Goal: Information Seeking & Learning: Learn about a topic

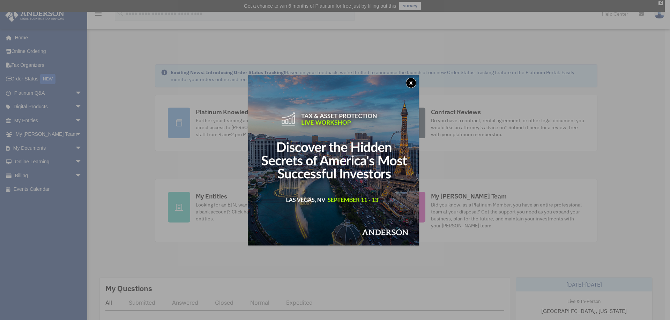
drag, startPoint x: 409, startPoint y: 83, endPoint x: 421, endPoint y: 118, distance: 36.4
click at [409, 83] on button "x" at bounding box center [411, 83] width 10 height 10
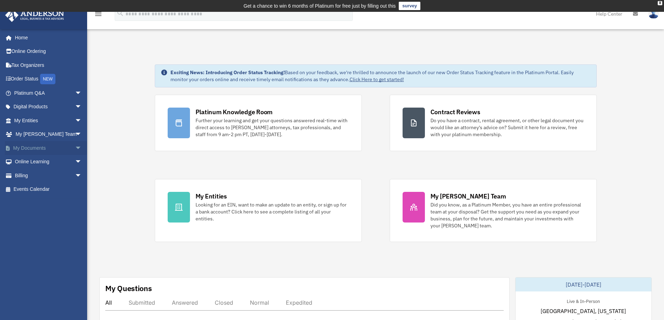
click at [75, 146] on span "arrow_drop_down" at bounding box center [82, 148] width 14 height 14
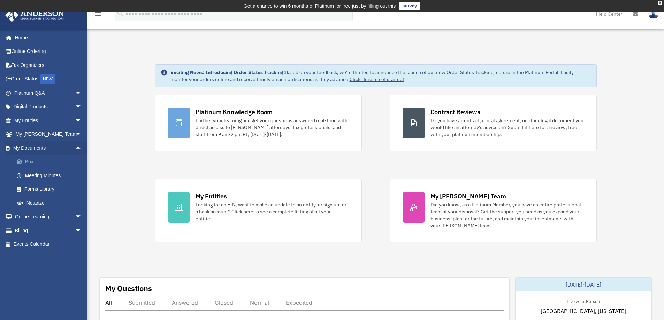
click at [32, 161] on link "Box" at bounding box center [51, 162] width 83 height 14
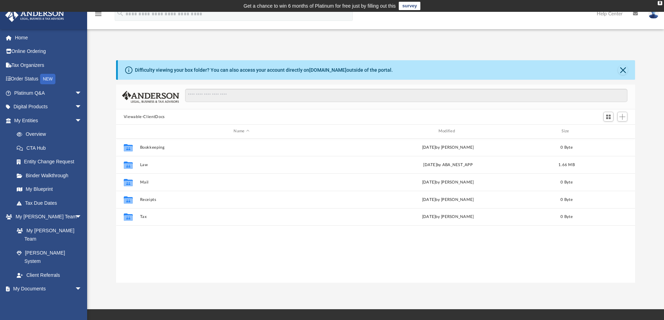
scroll to position [153, 514]
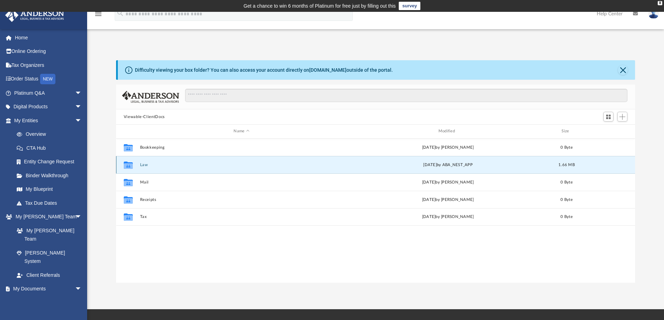
click at [145, 166] on button "Law" at bounding box center [241, 165] width 203 height 5
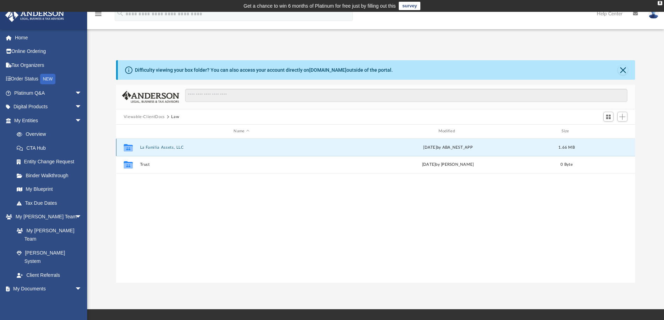
click at [157, 148] on button "La Familia Assets, LLC" at bounding box center [241, 147] width 203 height 5
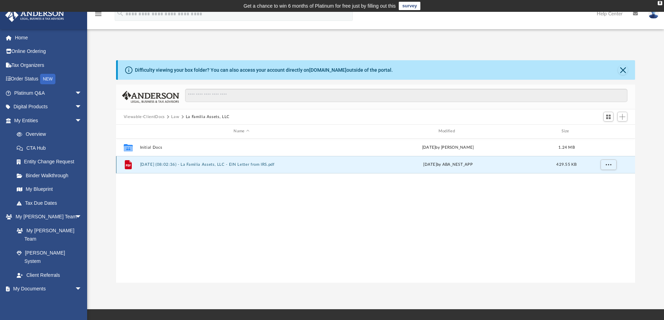
click at [150, 165] on button "2025.07.31 (08:02:36) - La Familia Assets, LLC - EIN Letter from IRS.pdf" at bounding box center [241, 165] width 203 height 5
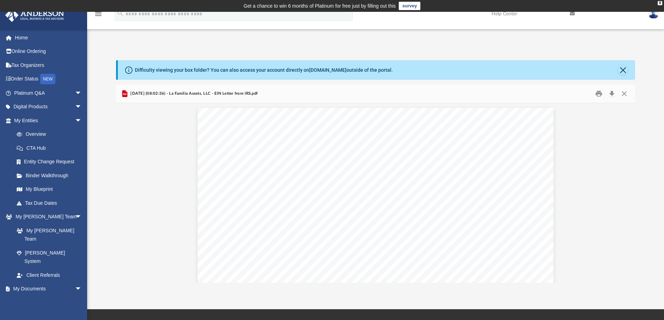
scroll to position [0, 0]
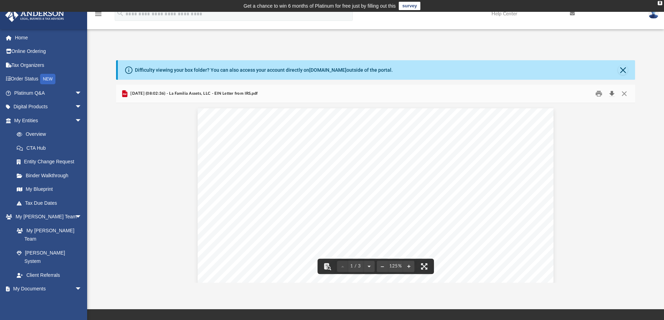
click at [609, 93] on button "Download" at bounding box center [612, 94] width 13 height 11
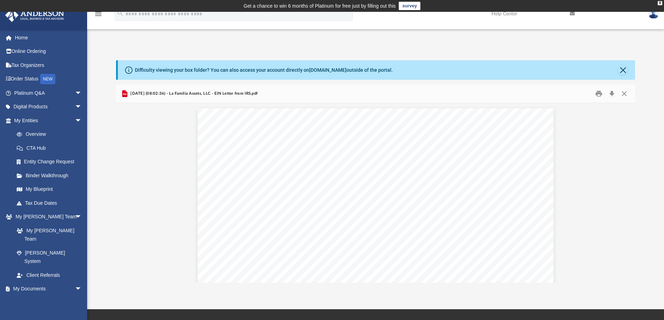
click at [238, 48] on div "Difficulty viewing your box folder? You can also access your account directly o…" at bounding box center [375, 164] width 577 height 237
click at [75, 120] on span "arrow_drop_down" at bounding box center [82, 121] width 14 height 14
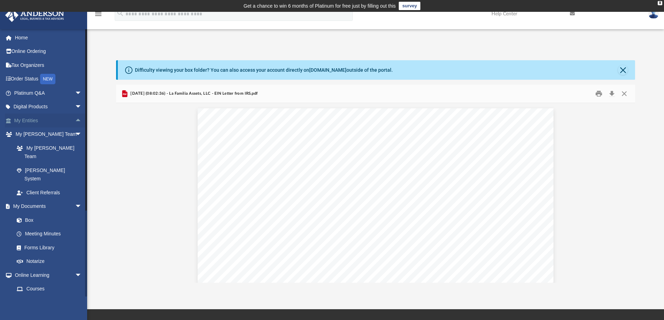
click at [75, 120] on span "arrow_drop_up" at bounding box center [82, 121] width 14 height 14
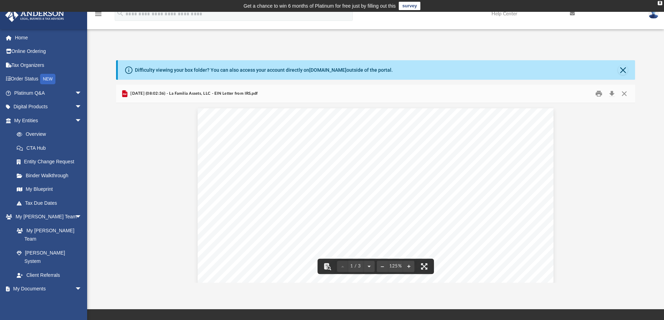
click at [627, 70] on button "Close" at bounding box center [623, 70] width 10 height 10
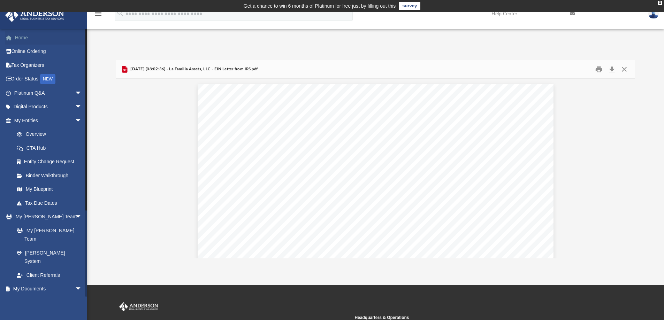
click at [21, 38] on link "Home" at bounding box center [49, 38] width 88 height 14
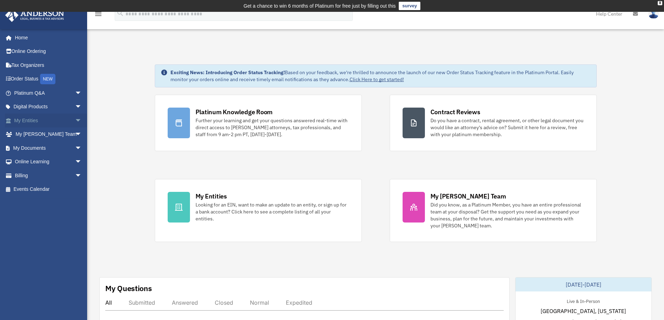
click at [75, 120] on span "arrow_drop_down" at bounding box center [82, 121] width 14 height 14
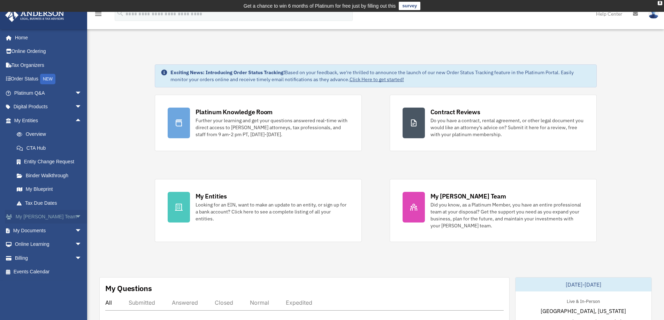
click at [75, 219] on span "arrow_drop_down" at bounding box center [82, 217] width 14 height 14
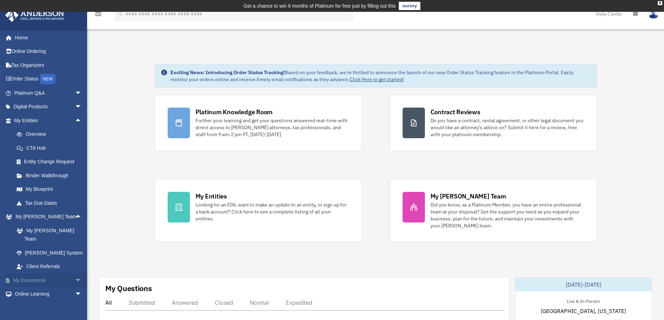
click at [75, 274] on span "arrow_drop_down" at bounding box center [82, 281] width 14 height 14
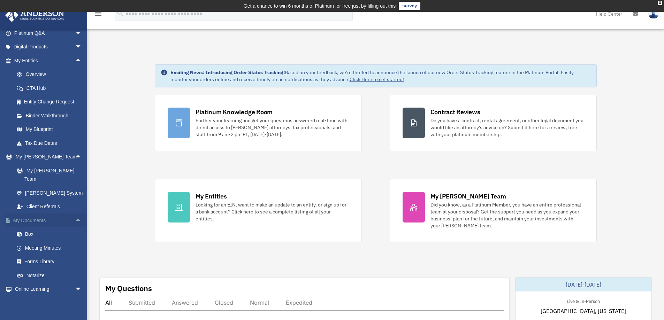
scroll to position [70, 0]
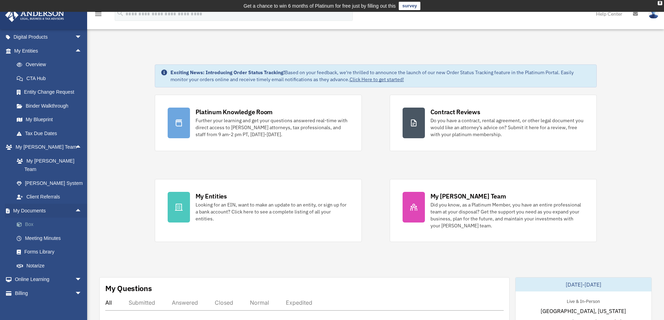
click at [29, 218] on link "Box" at bounding box center [51, 225] width 83 height 14
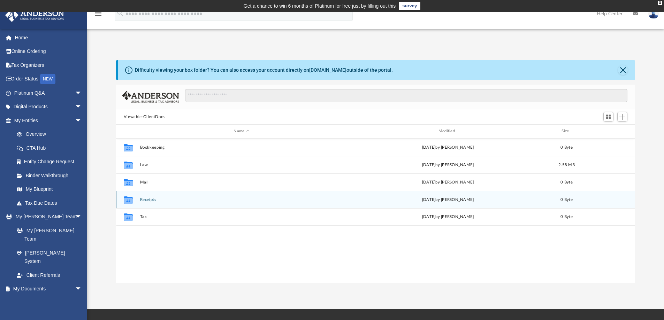
scroll to position [153, 514]
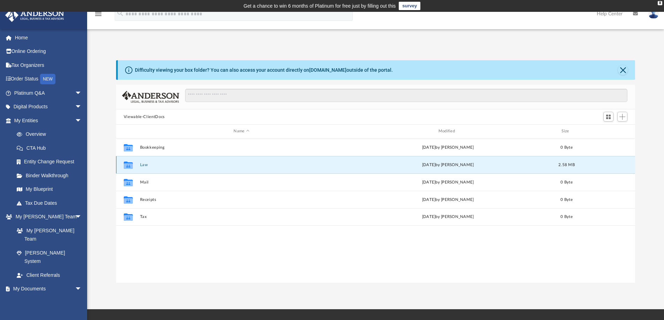
click at [143, 166] on button "Law" at bounding box center [241, 165] width 203 height 5
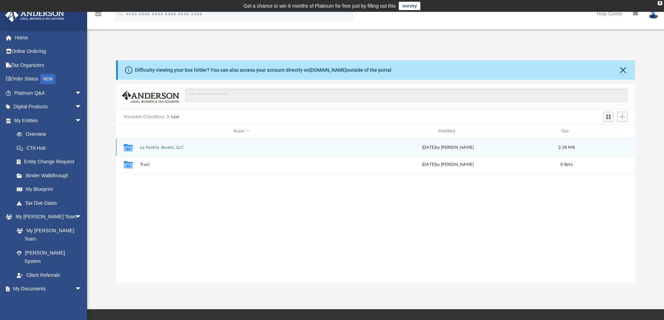
click at [162, 148] on button "La Familia Assets, LLC" at bounding box center [241, 147] width 203 height 5
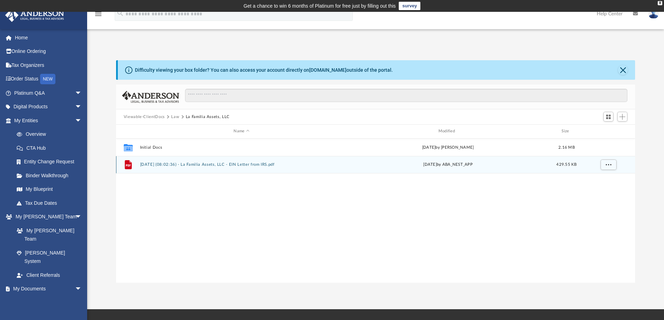
click at [171, 163] on button "2025.07.31 (08:02:36) - La Familia Assets, LLC - EIN Letter from IRS.pdf" at bounding box center [241, 165] width 203 height 5
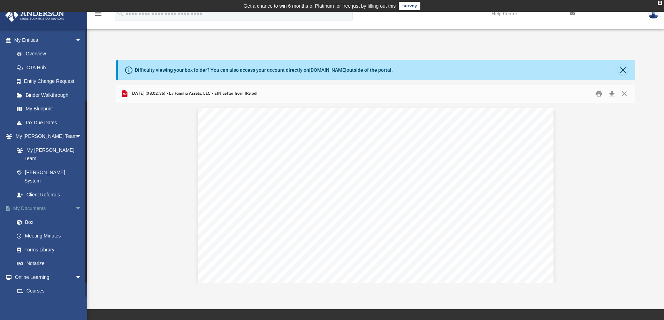
scroll to position [105, 0]
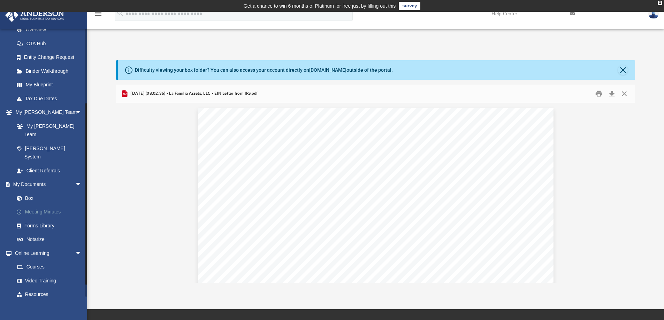
click at [52, 205] on link "Meeting Minutes" at bounding box center [51, 212] width 83 height 14
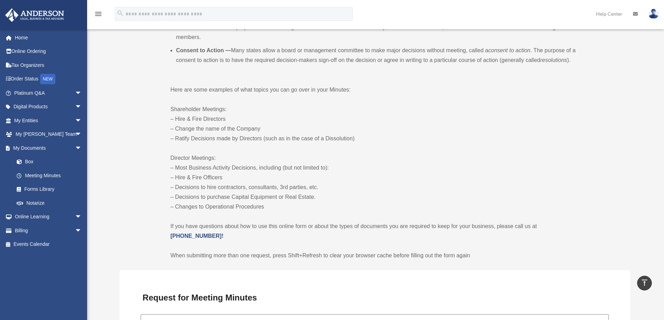
scroll to position [279, 0]
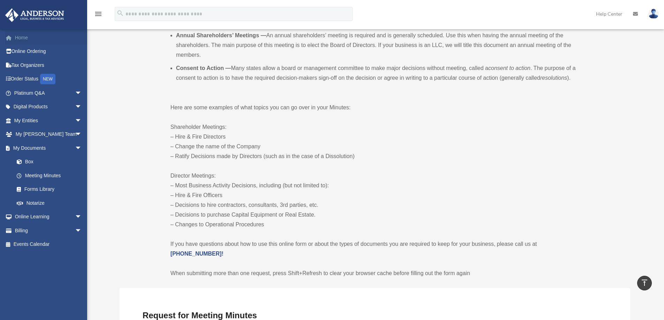
click at [21, 36] on link "Home" at bounding box center [49, 38] width 88 height 14
click at [25, 78] on link "Order Status NEW" at bounding box center [49, 79] width 88 height 14
click at [39, 148] on link "My Documents arrow_drop_down" at bounding box center [49, 148] width 88 height 14
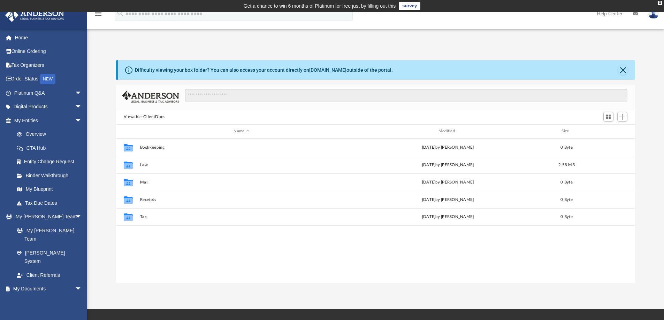
scroll to position [6, 6]
click at [75, 92] on span "arrow_drop_down" at bounding box center [82, 93] width 14 height 14
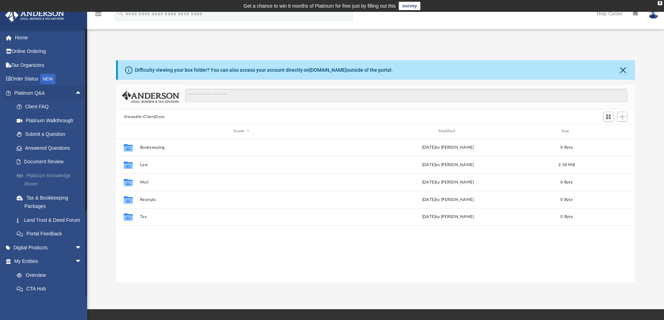
click at [56, 175] on link "Platinum Knowledge Room" at bounding box center [51, 180] width 83 height 22
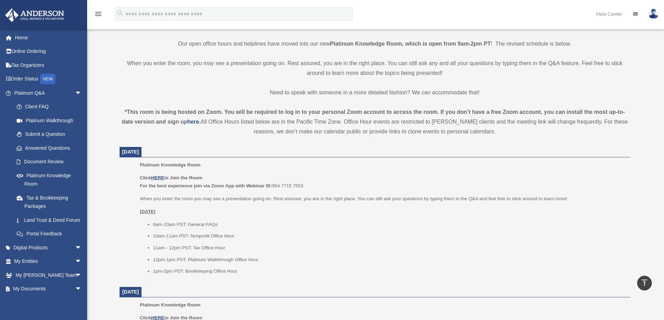
scroll to position [209, 0]
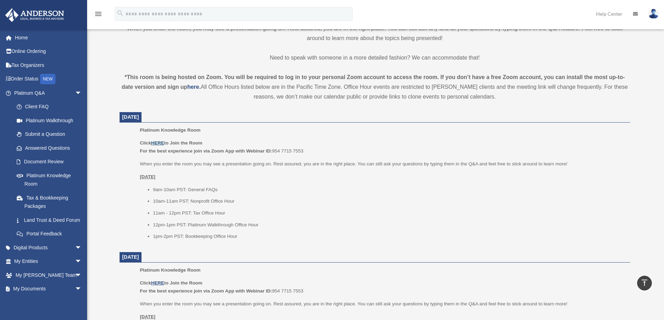
click at [160, 144] on u "HERE" at bounding box center [157, 143] width 13 height 5
click at [52, 161] on link "Document Review" at bounding box center [51, 162] width 83 height 14
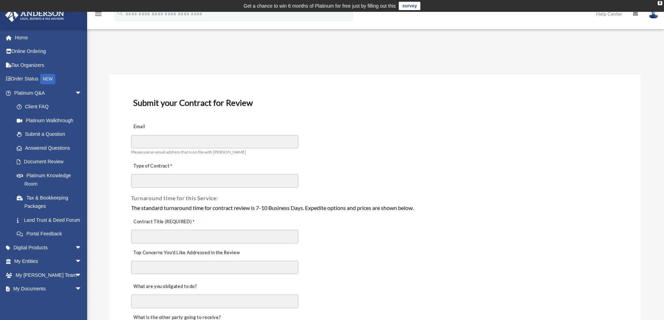
click at [374, 265] on div "Top Concerns You’d Like Addressed in the Review" at bounding box center [374, 261] width 489 height 34
click at [44, 198] on link "Tax & Bookkeeping Packages" at bounding box center [51, 202] width 83 height 22
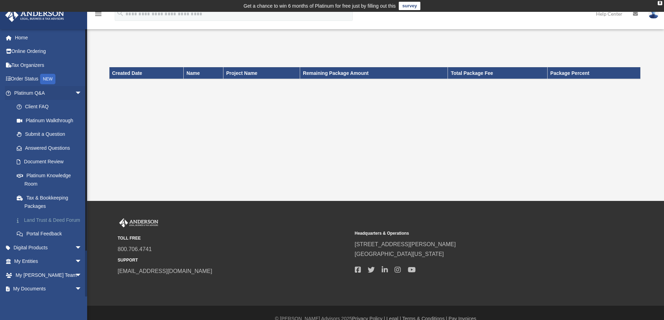
click at [36, 220] on link "Land Trust & Deed Forum" at bounding box center [51, 220] width 83 height 14
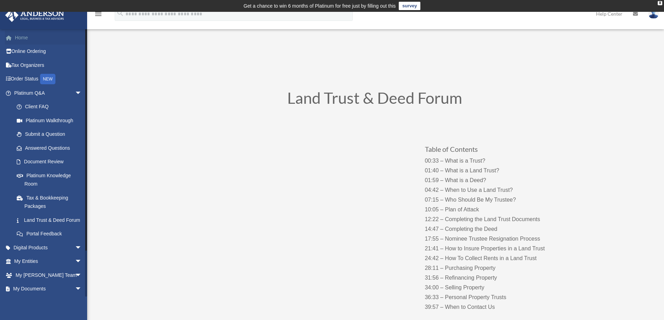
click at [25, 37] on link "Home" at bounding box center [49, 38] width 88 height 14
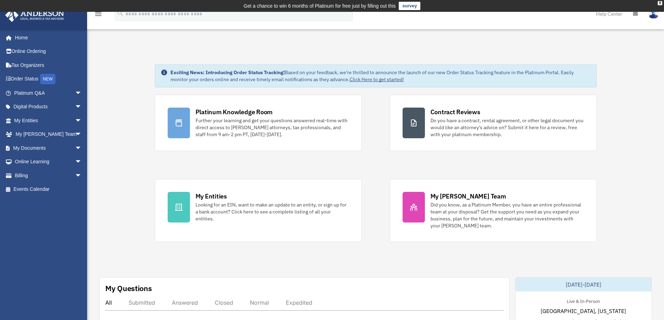
click at [22, 37] on link "Home" at bounding box center [49, 38] width 88 height 14
click at [18, 39] on link "Home" at bounding box center [49, 38] width 88 height 14
click at [13, 39] on span at bounding box center [12, 38] width 5 height 5
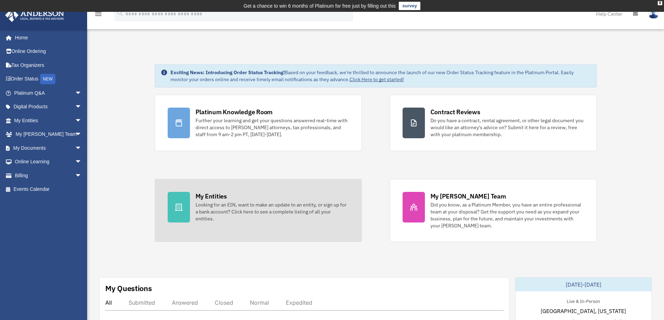
click at [215, 198] on div "My Entities" at bounding box center [211, 196] width 31 height 9
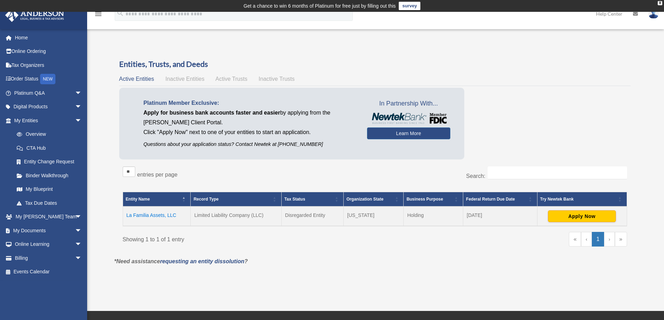
click at [152, 215] on td "La Familia Assets, LLC" at bounding box center [157, 217] width 68 height 20
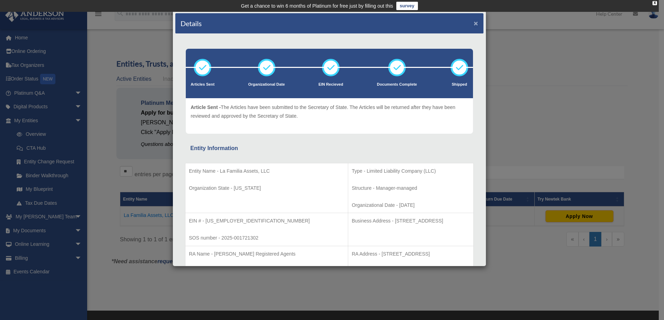
click at [474, 26] on button "×" at bounding box center [476, 23] width 5 height 7
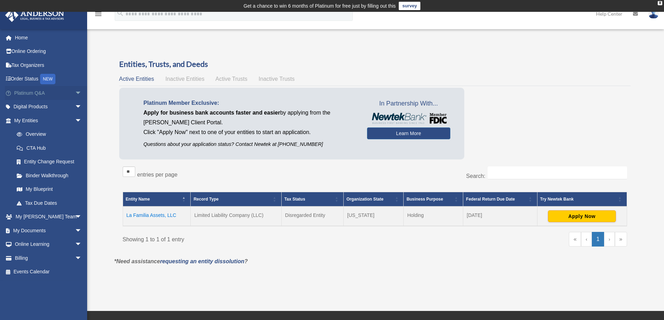
click at [38, 95] on link "Platinum Q&A arrow_drop_down" at bounding box center [49, 93] width 88 height 14
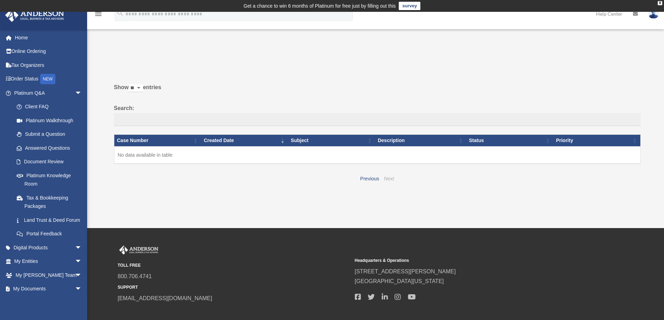
click at [391, 180] on link "Next" at bounding box center [389, 179] width 10 height 6
click at [41, 221] on link "Land Trust & Deed Forum" at bounding box center [51, 220] width 83 height 14
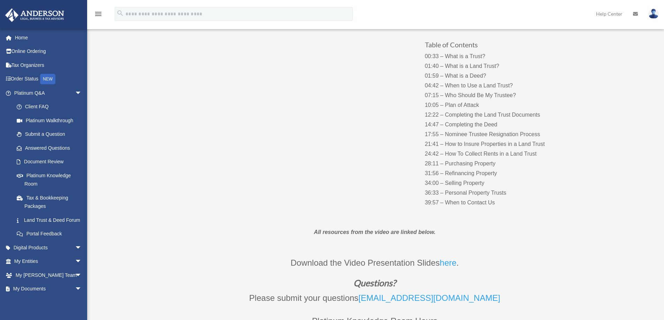
scroll to position [104, 0]
click at [429, 175] on p "00:33 – What is a Trust? 01:40 – What is a Land Trust? 01:59 – What is a Deed? …" at bounding box center [494, 130] width 138 height 156
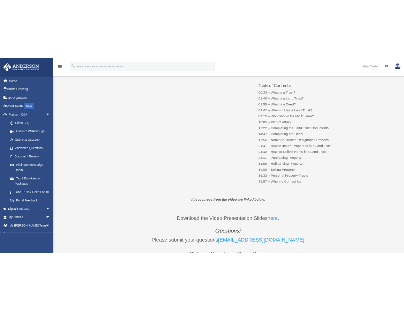
scroll to position [81, 0]
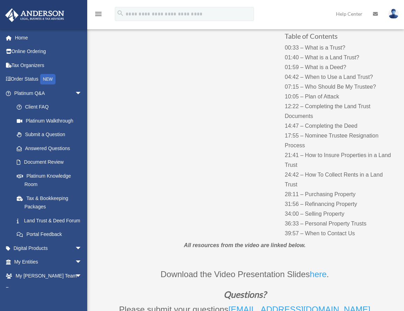
click at [210, 161] on div "Table of Contents 00:33 – What is a Trust? 01:40 – What is a Land Trust? 01:59 …" at bounding box center [244, 127] width 301 height 233
click at [221, 172] on div "Table of Contents 00:33 – What is a Trust? 01:40 – What is a Land Trust? 01:59 …" at bounding box center [244, 127] width 301 height 233
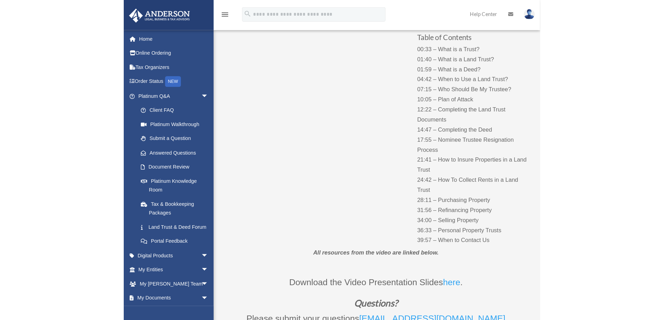
scroll to position [104, 0]
